Goal: Find specific page/section: Find specific page/section

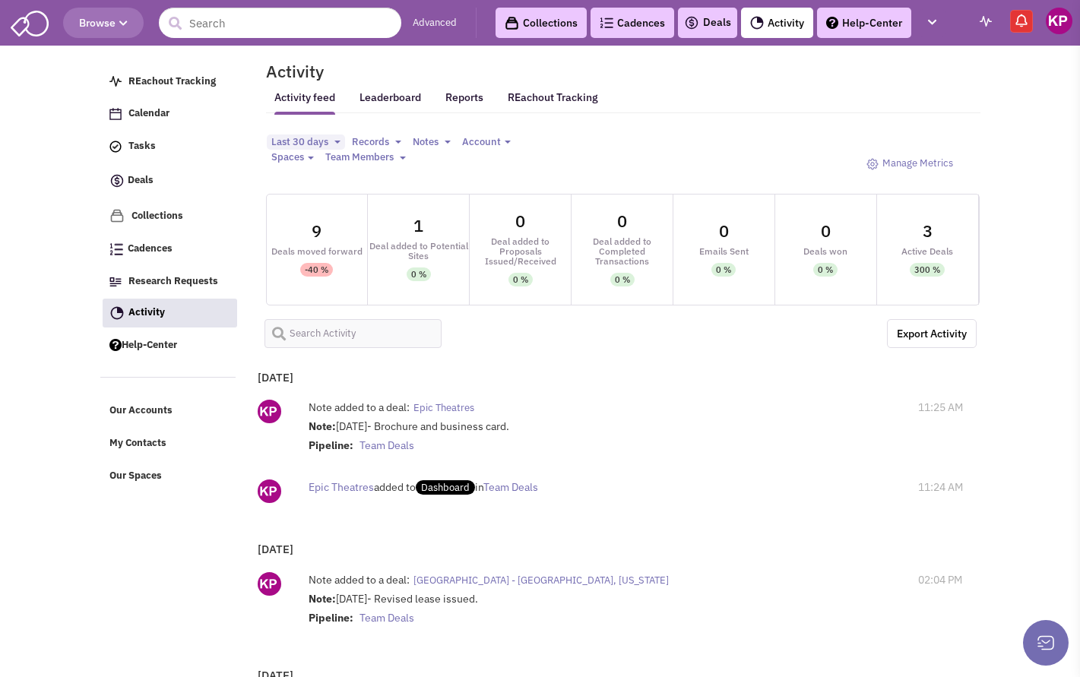
select select
click at [710, 21] on link "Deals" at bounding box center [707, 23] width 47 height 18
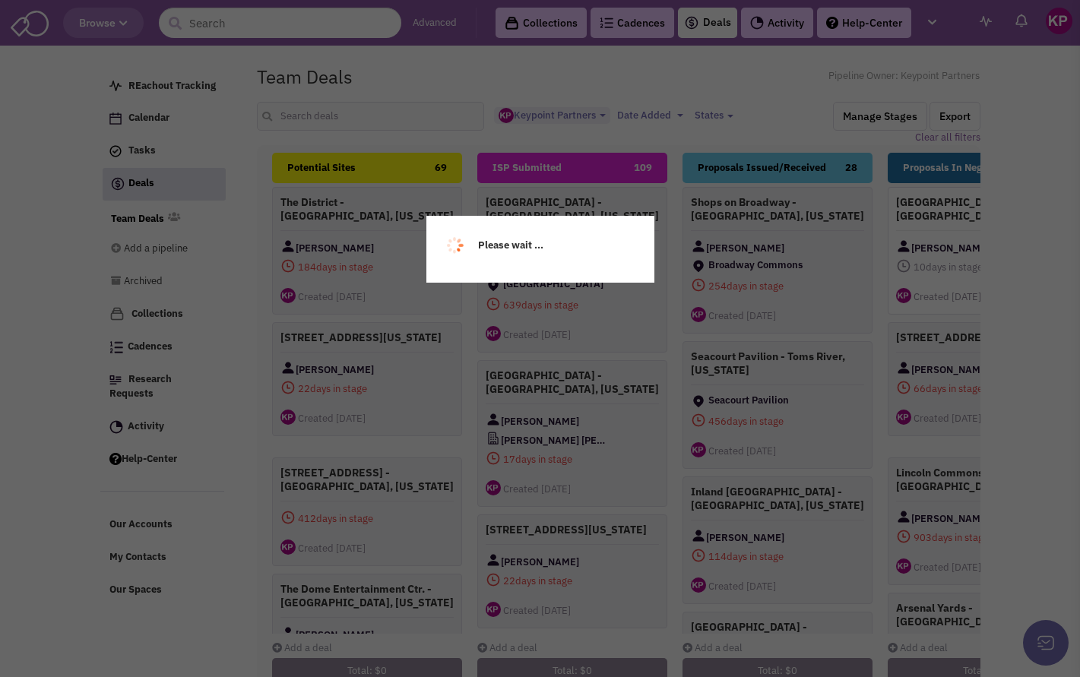
select select "1896"
select select
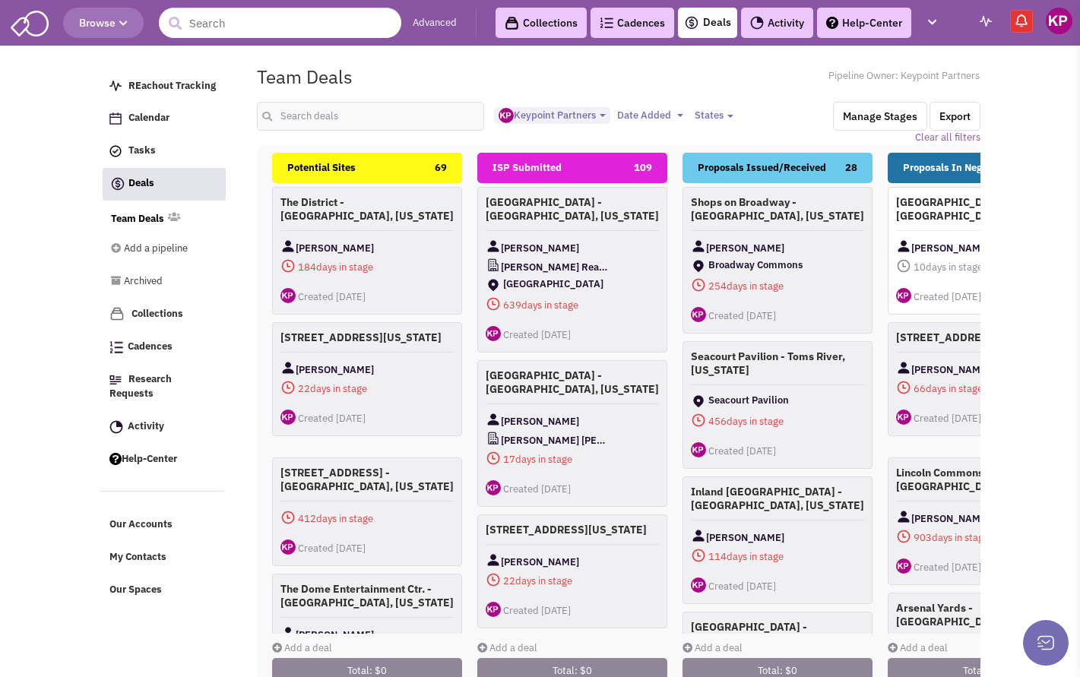
click at [774, 24] on link "Activity" at bounding box center [777, 23] width 72 height 30
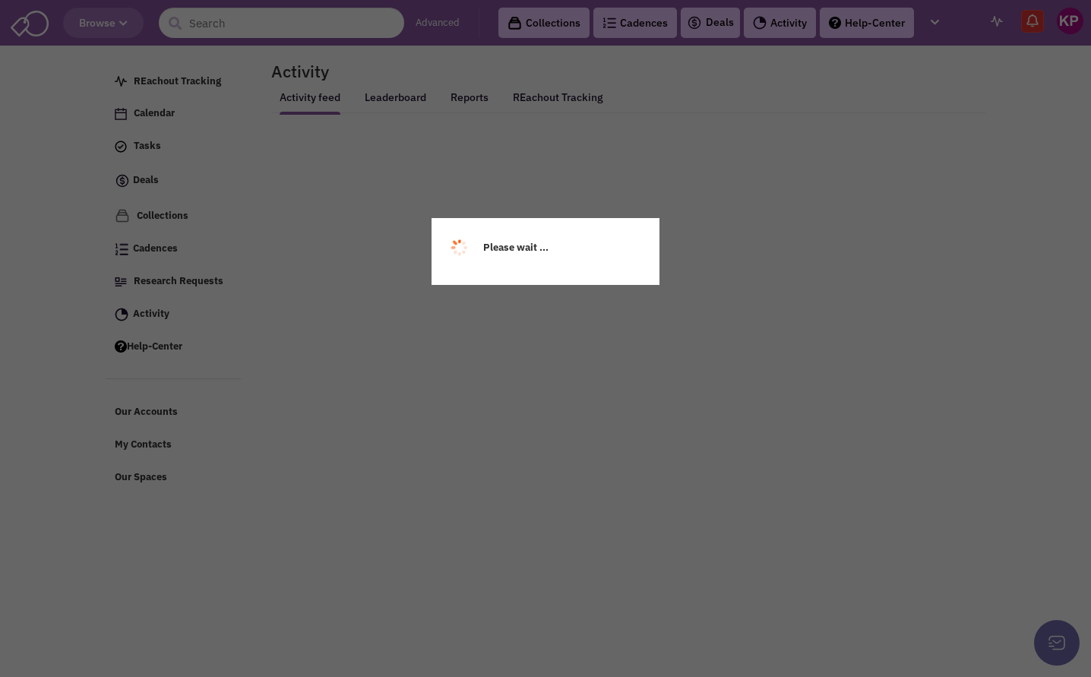
select select
